Goal: Navigation & Orientation: Find specific page/section

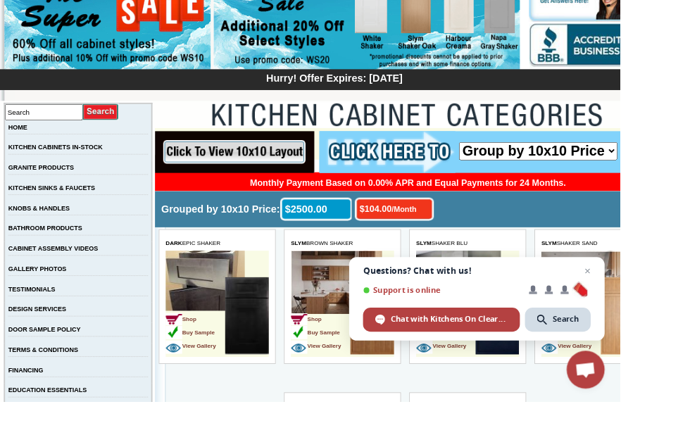
scroll to position [157, 0]
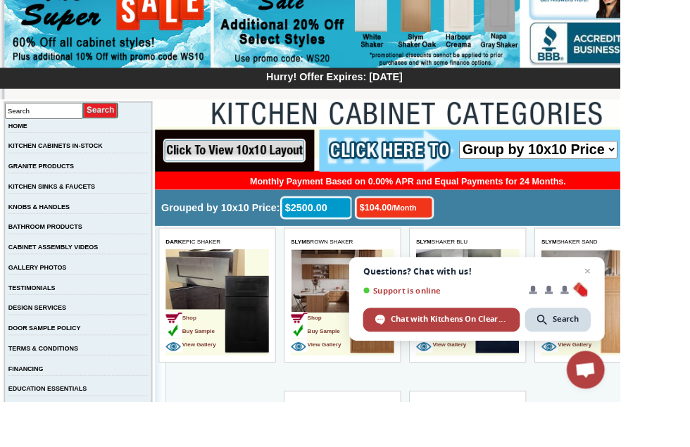
click at [49, 166] on link "KITCHEN CABINETS IN-STOCK" at bounding box center [61, 163] width 105 height 8
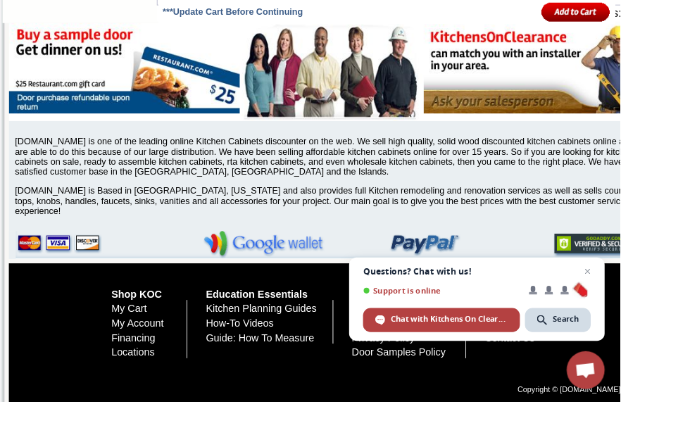
scroll to position [5850, 0]
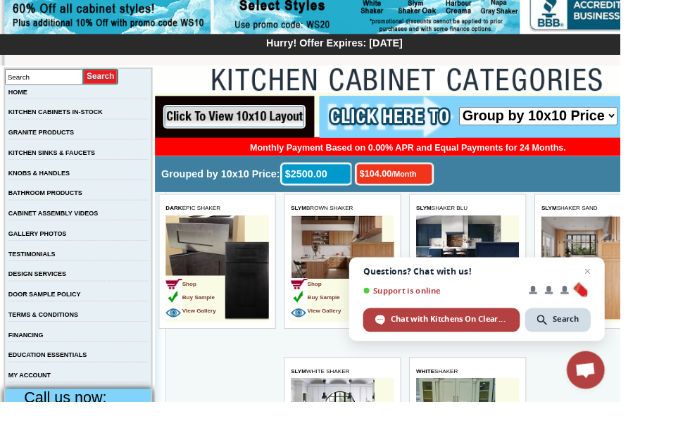
click at [42, 219] on link "BATHROOM PRODUCTS" at bounding box center [50, 215] width 82 height 8
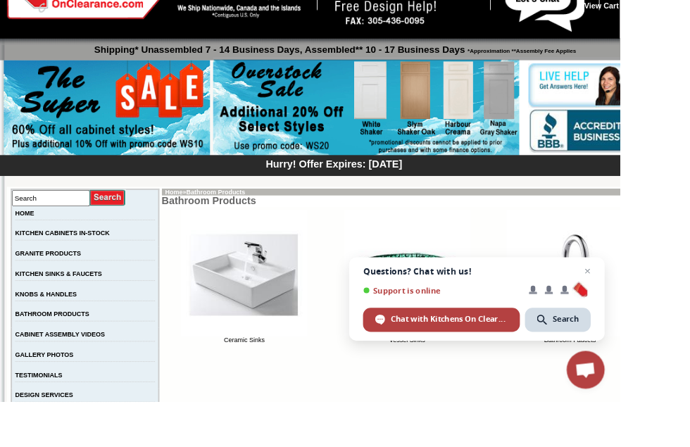
scroll to position [15, 0]
